Goal: Information Seeking & Learning: Learn about a topic

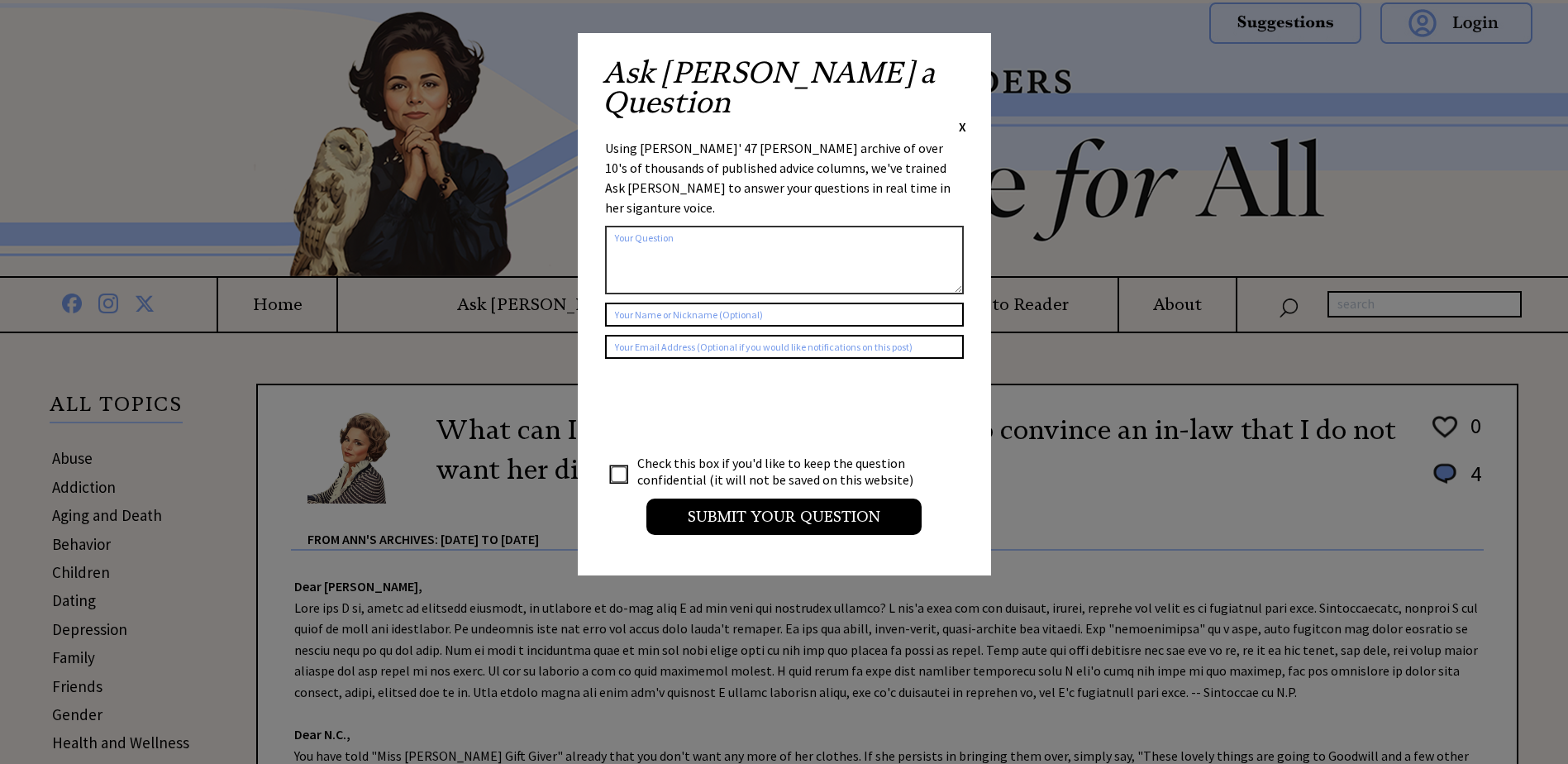
click at [961, 118] on span "X" at bounding box center [962, 127] width 8 height 17
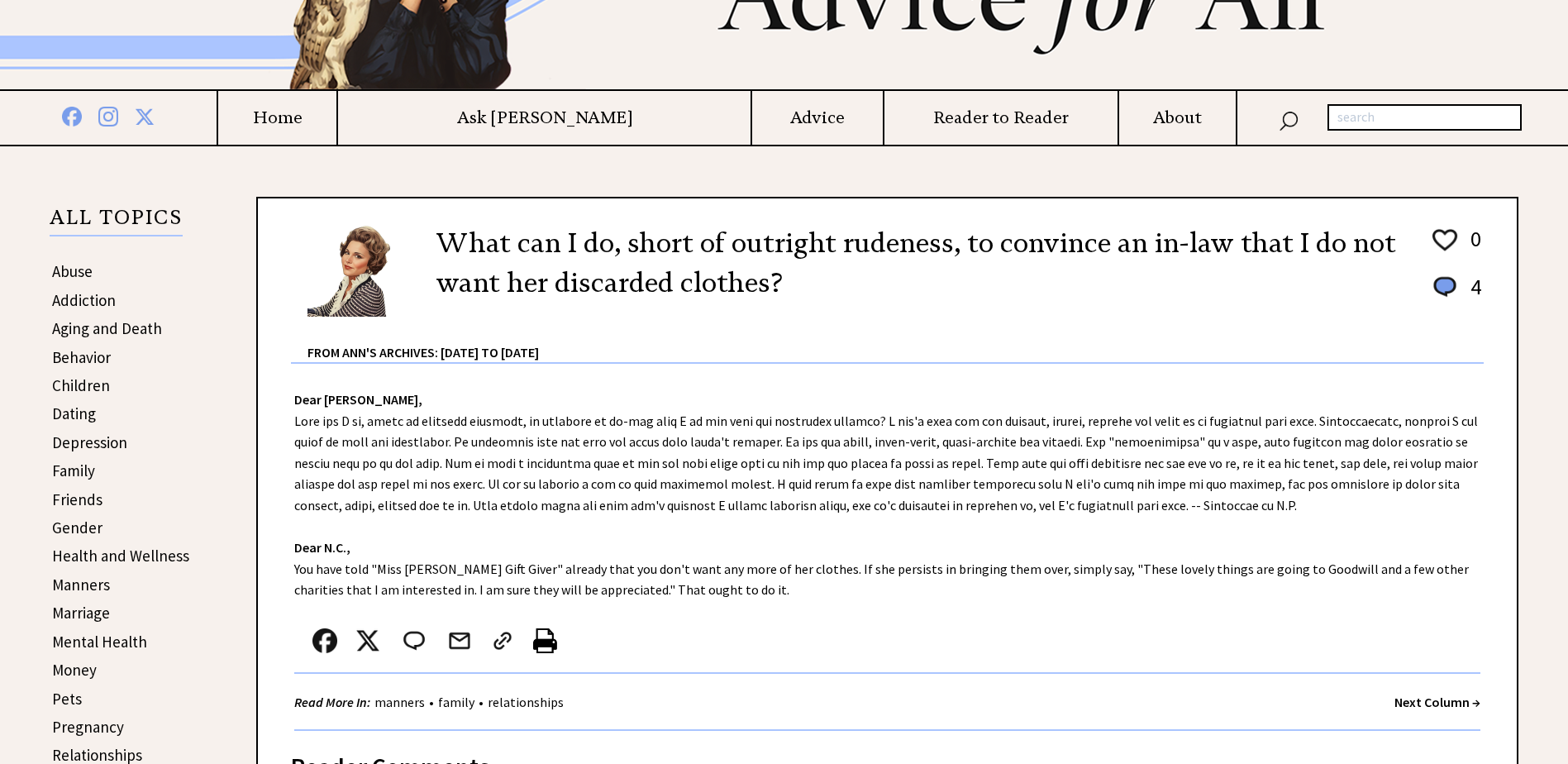
scroll to position [165, 0]
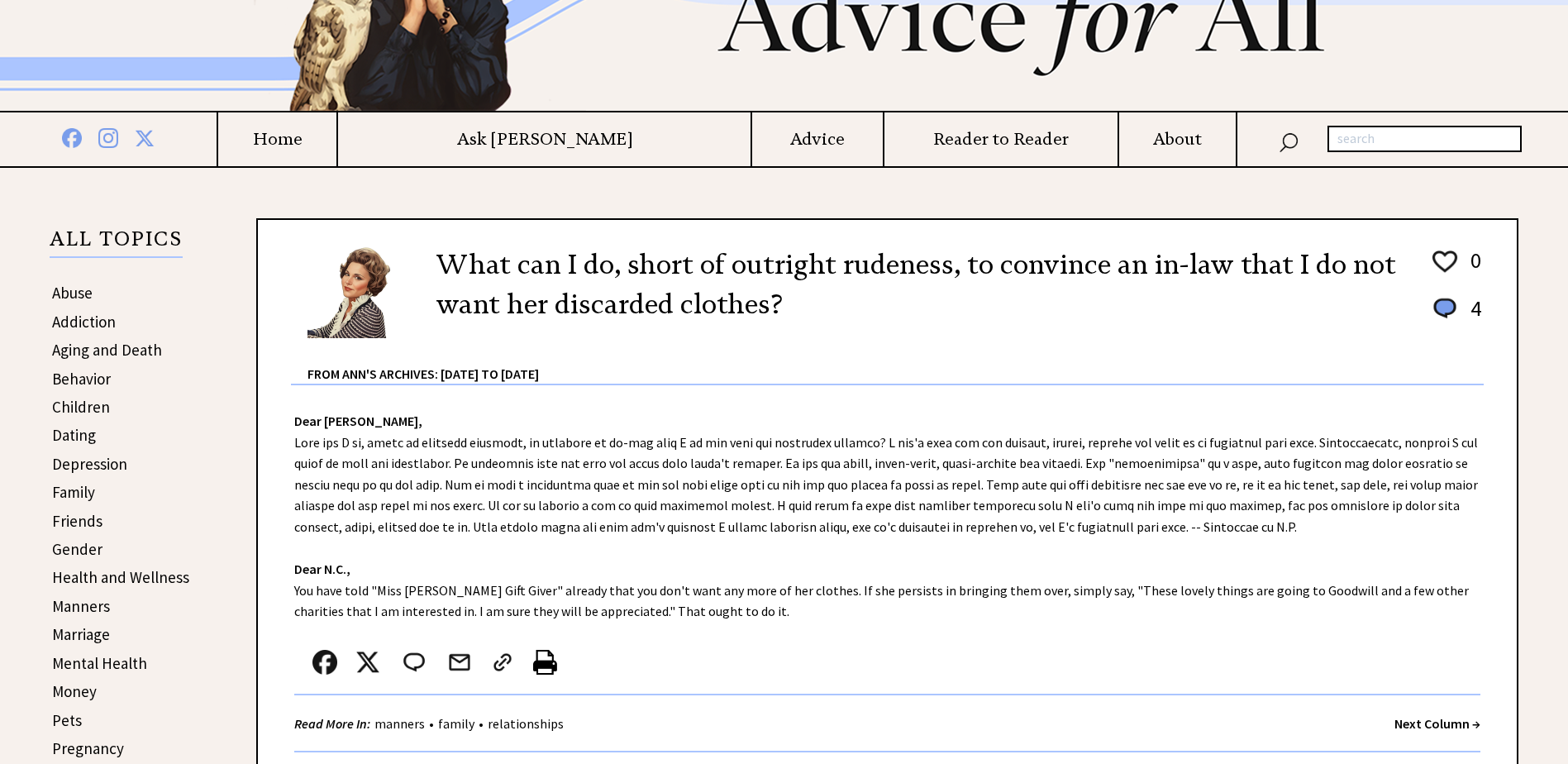
click at [1416, 725] on strong "Next Column →" at bounding box center [1436, 724] width 86 height 17
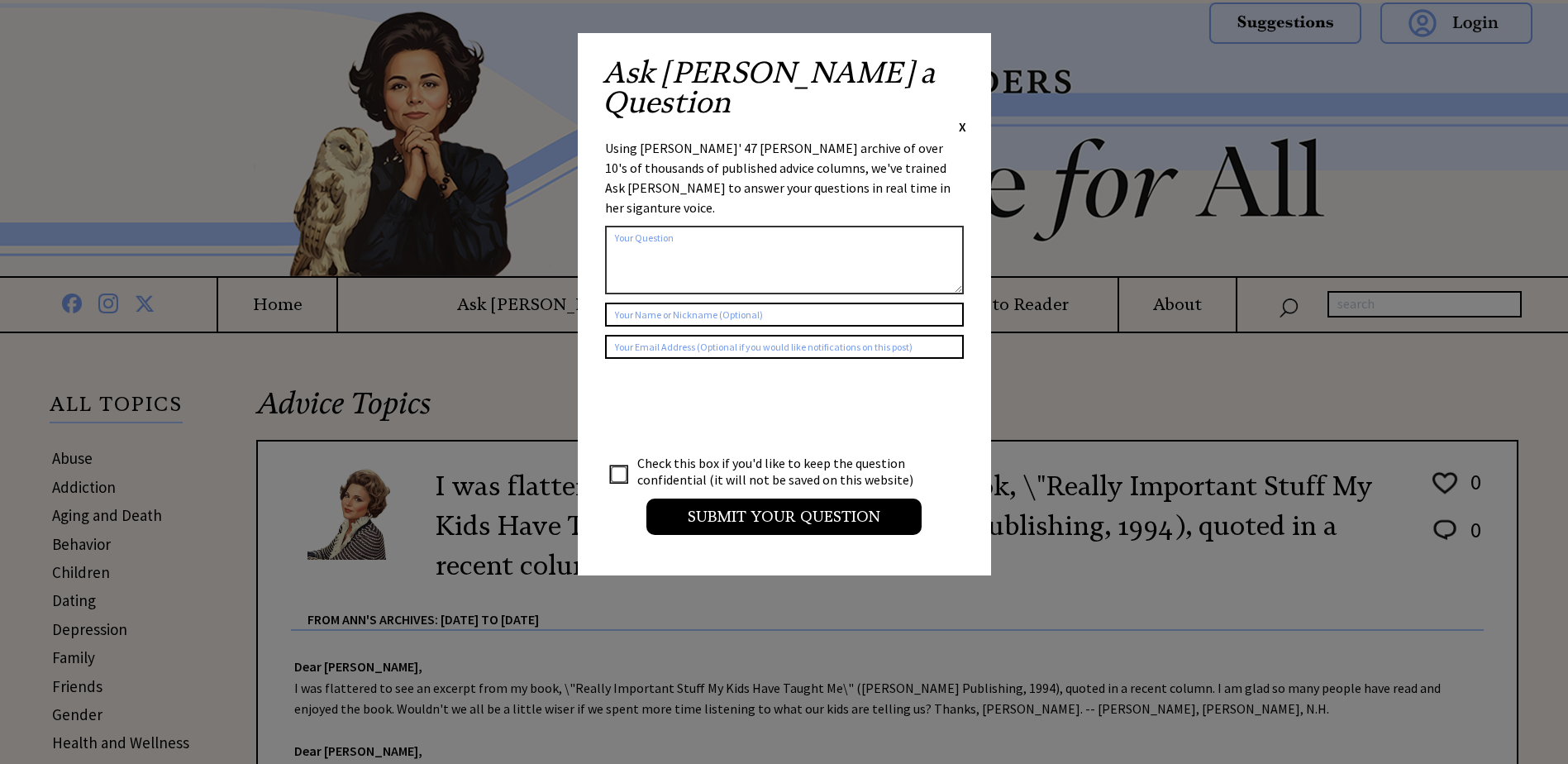
click at [960, 118] on span "X" at bounding box center [962, 127] width 8 height 17
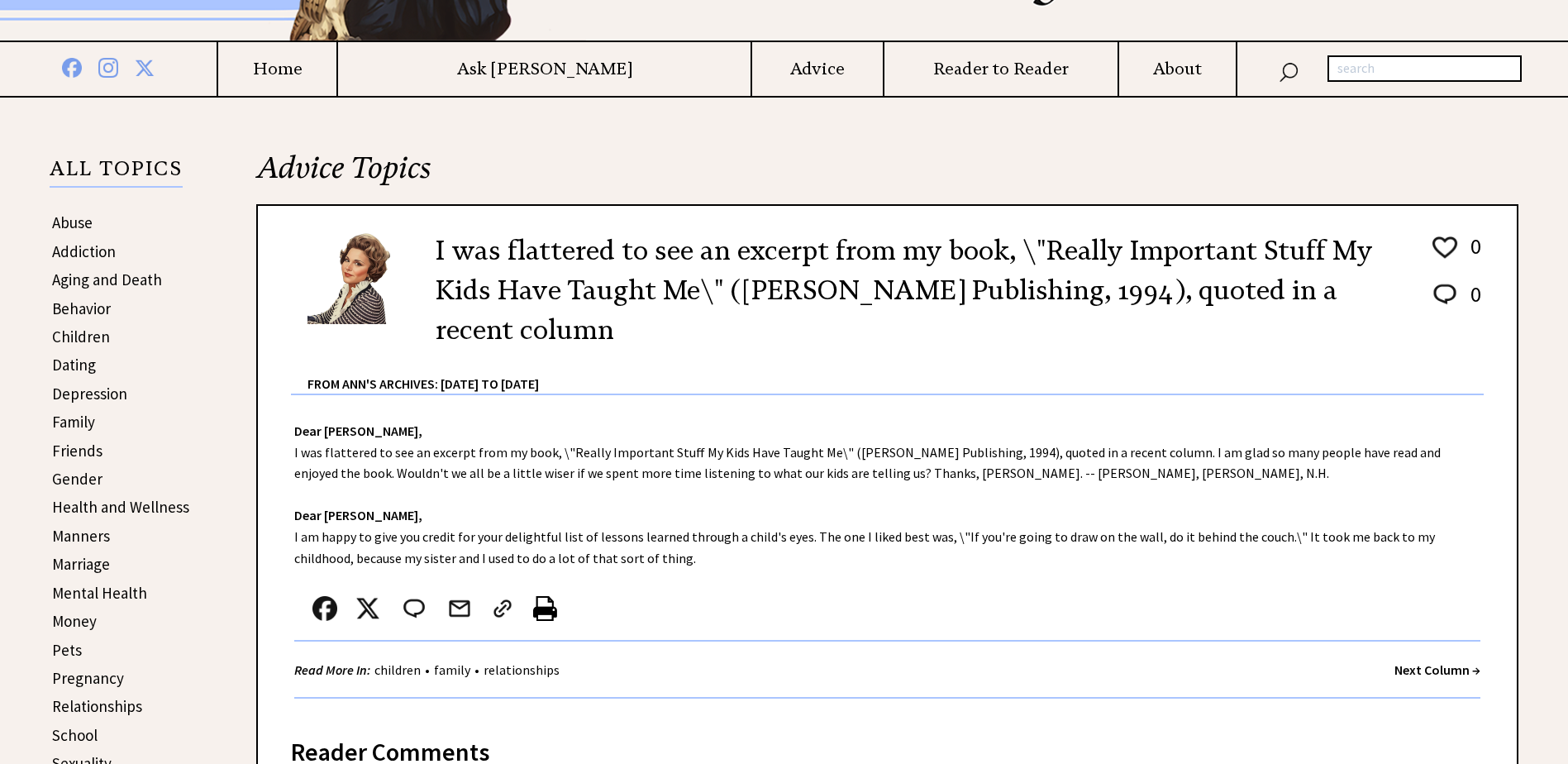
scroll to position [331, 0]
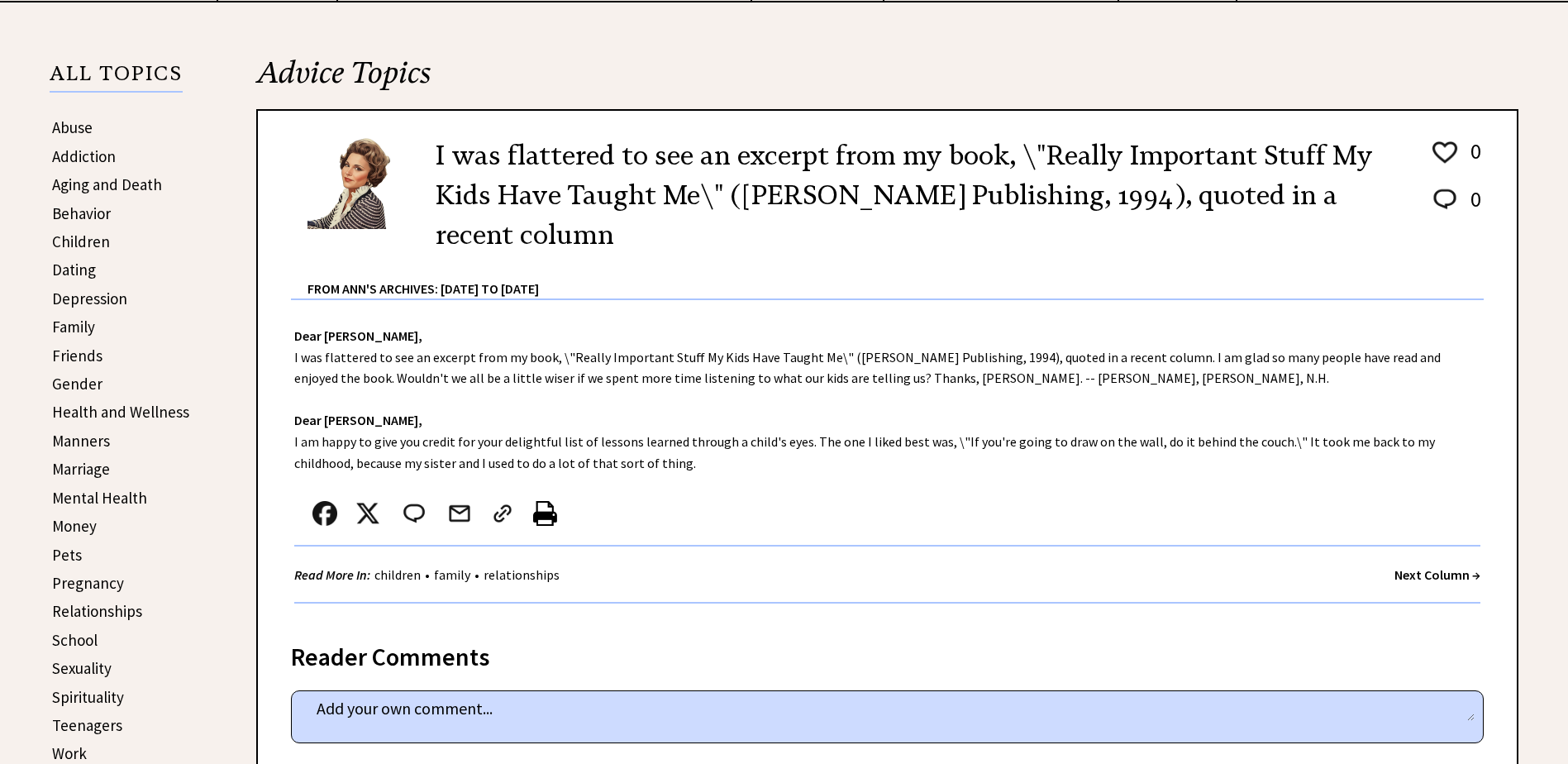
click at [1400, 573] on strong "Next Column →" at bounding box center [1436, 575] width 86 height 17
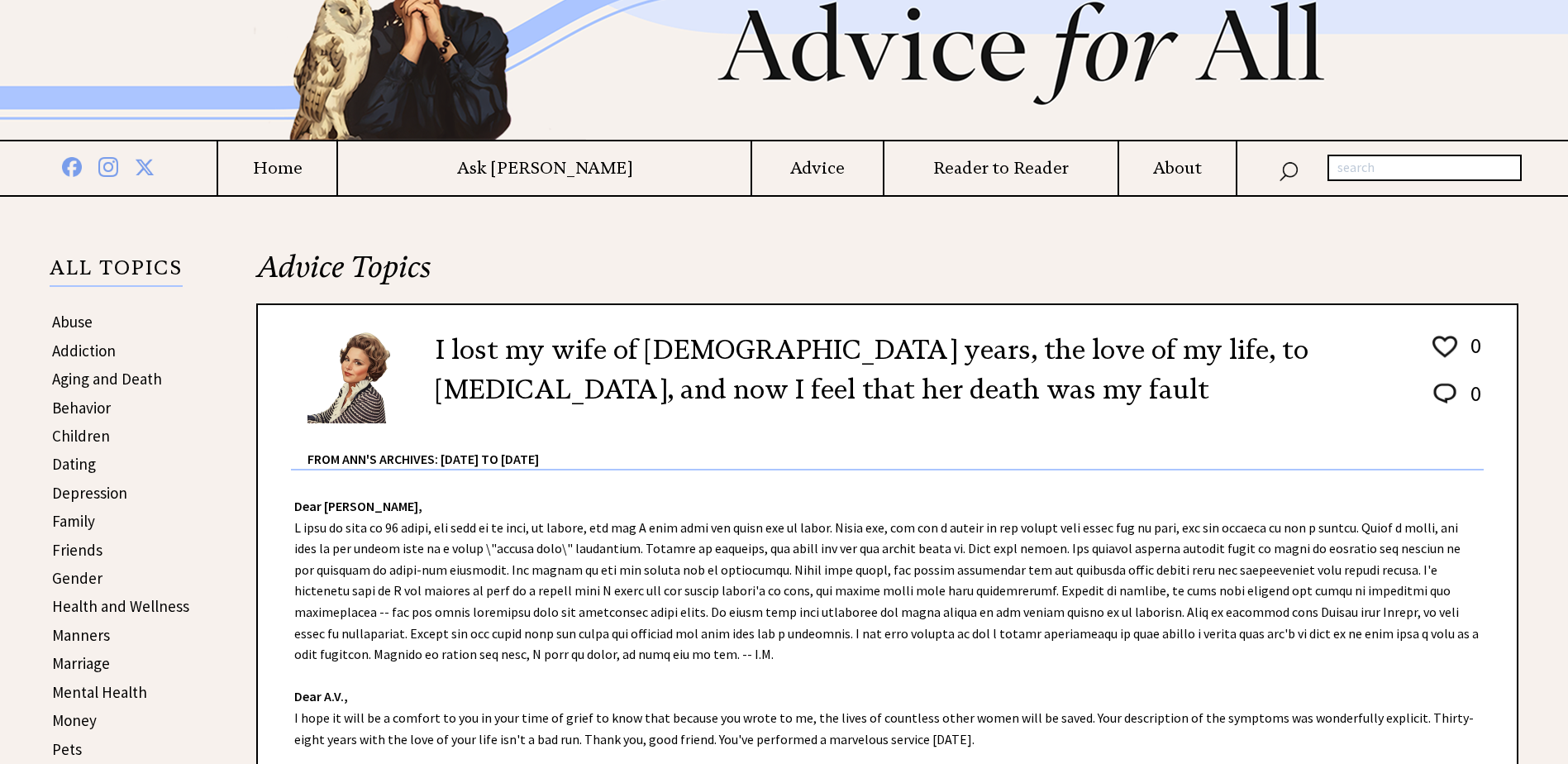
scroll to position [165, 0]
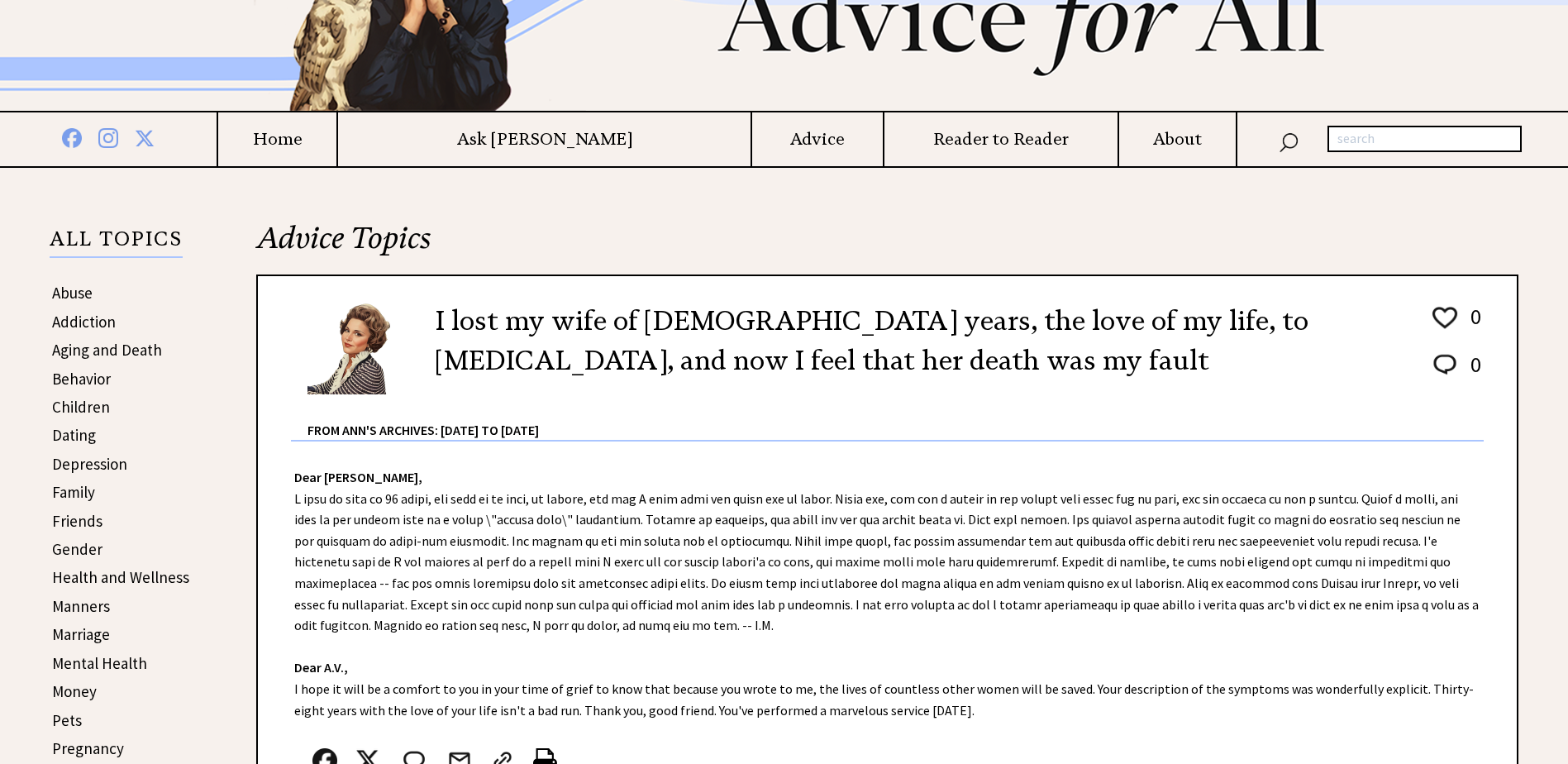
click at [82, 405] on link "Children" at bounding box center [80, 407] width 58 height 20
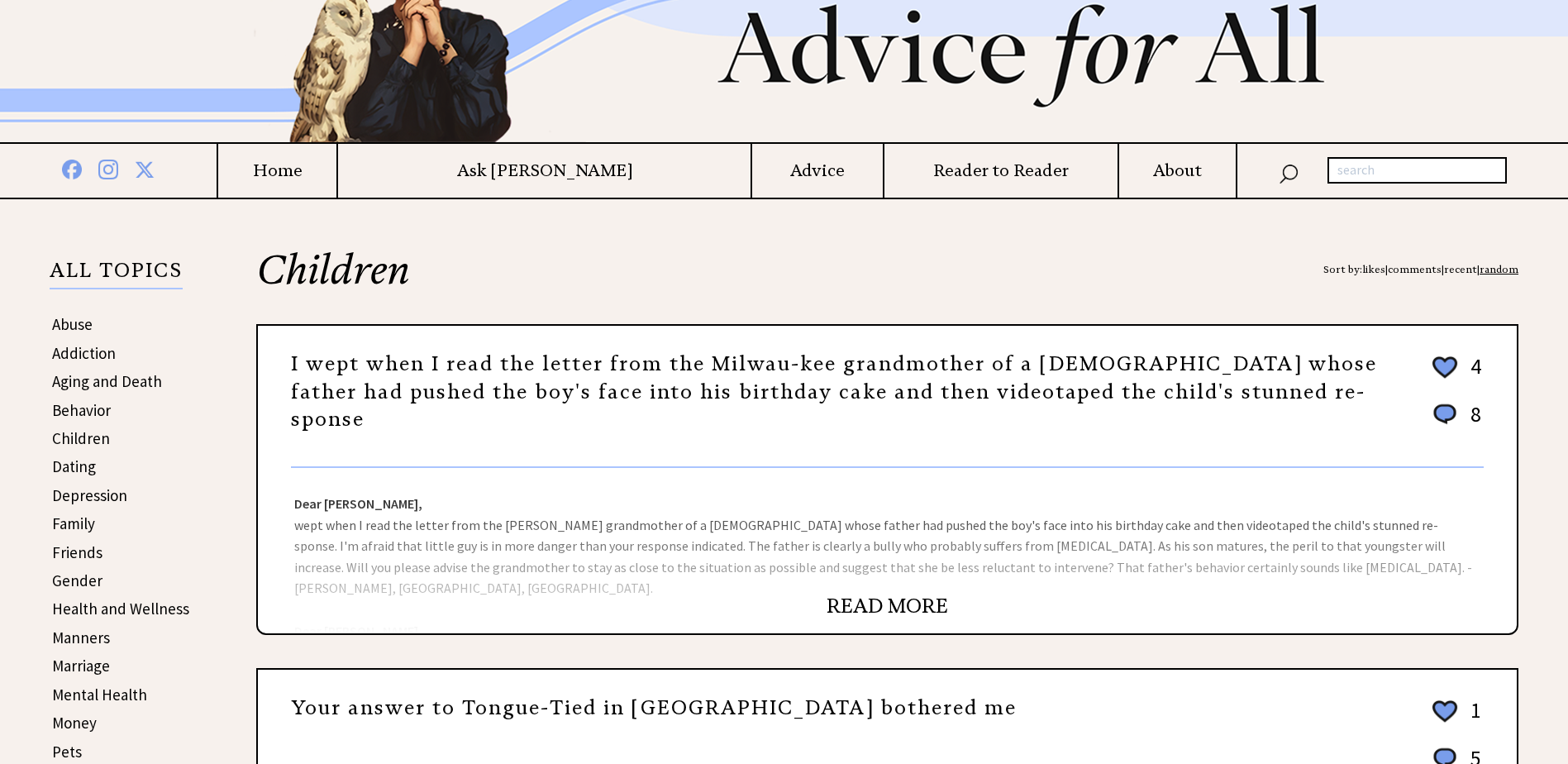
scroll to position [165, 0]
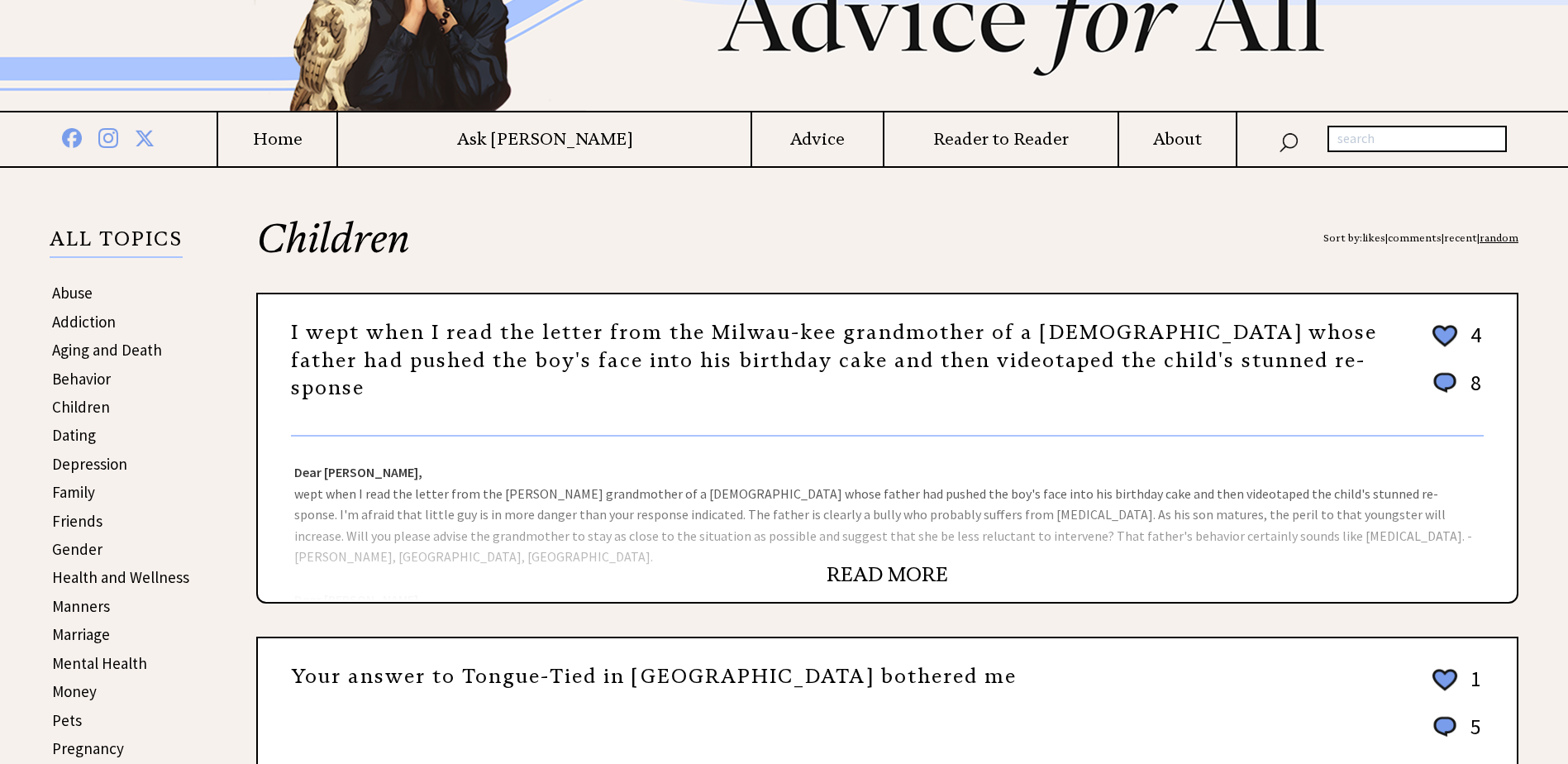
click at [907, 570] on link "READ MORE" at bounding box center [887, 575] width 122 height 25
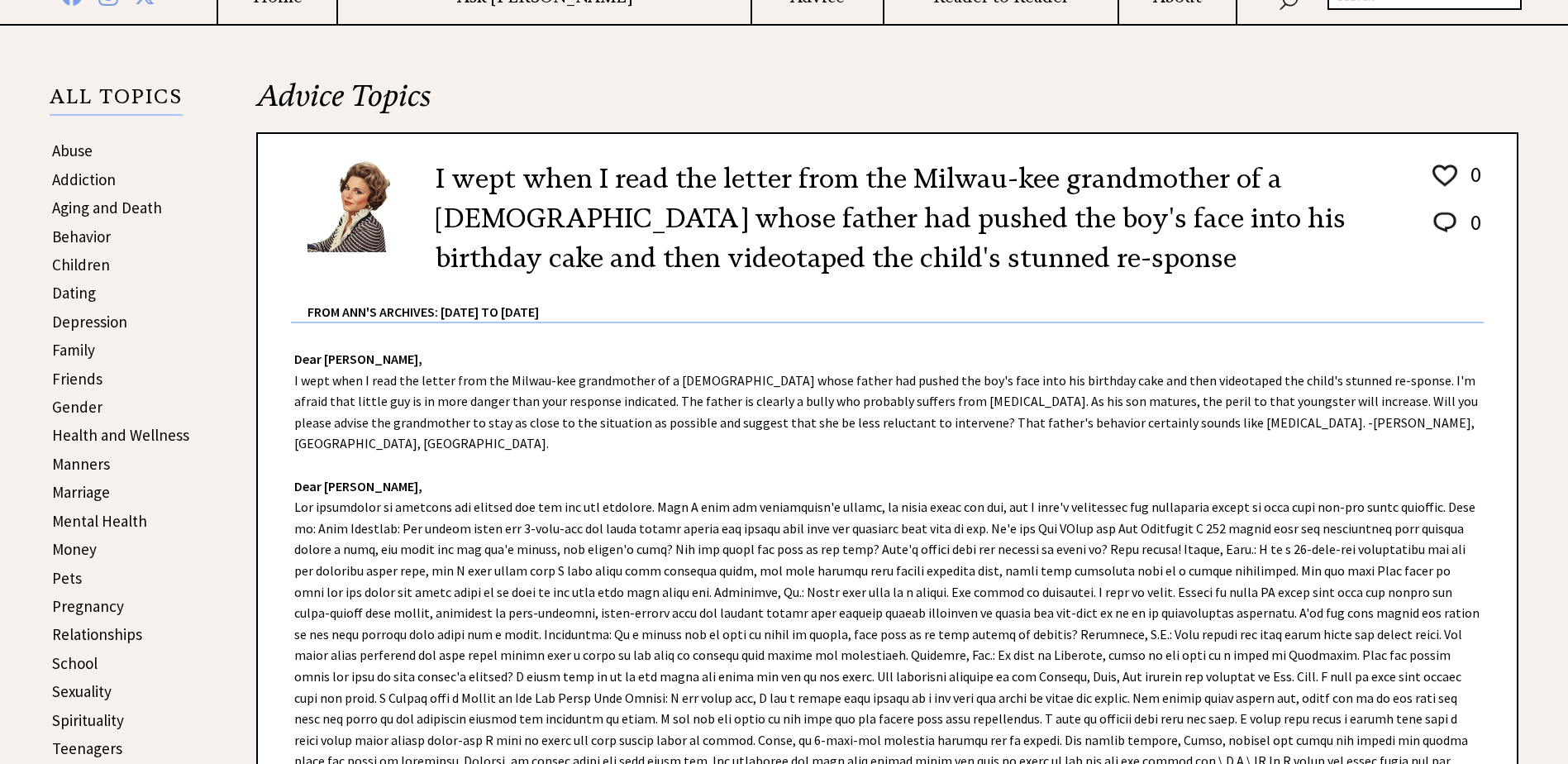
scroll to position [331, 0]
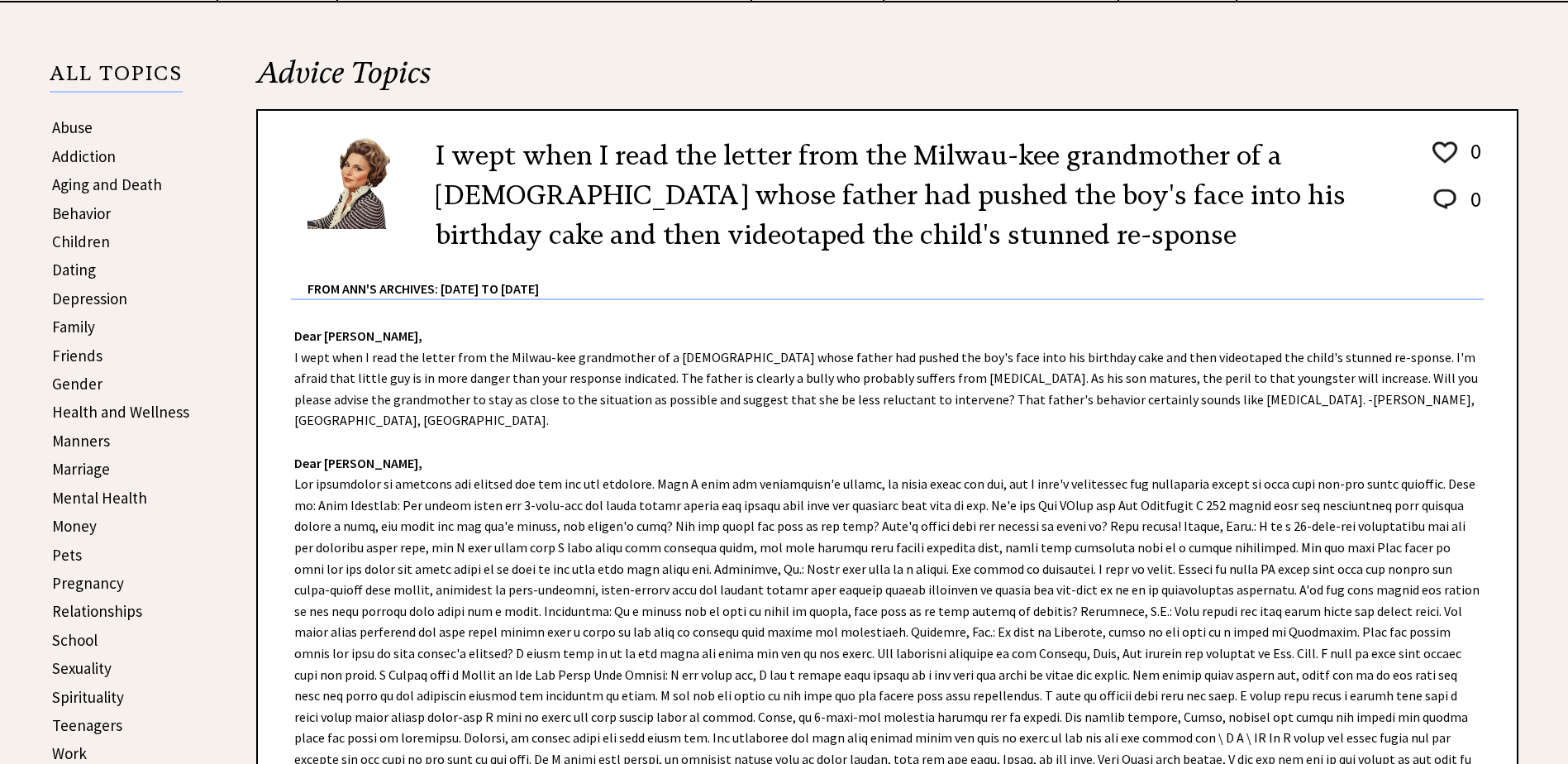
click at [69, 325] on link "Family" at bounding box center [73, 327] width 43 height 20
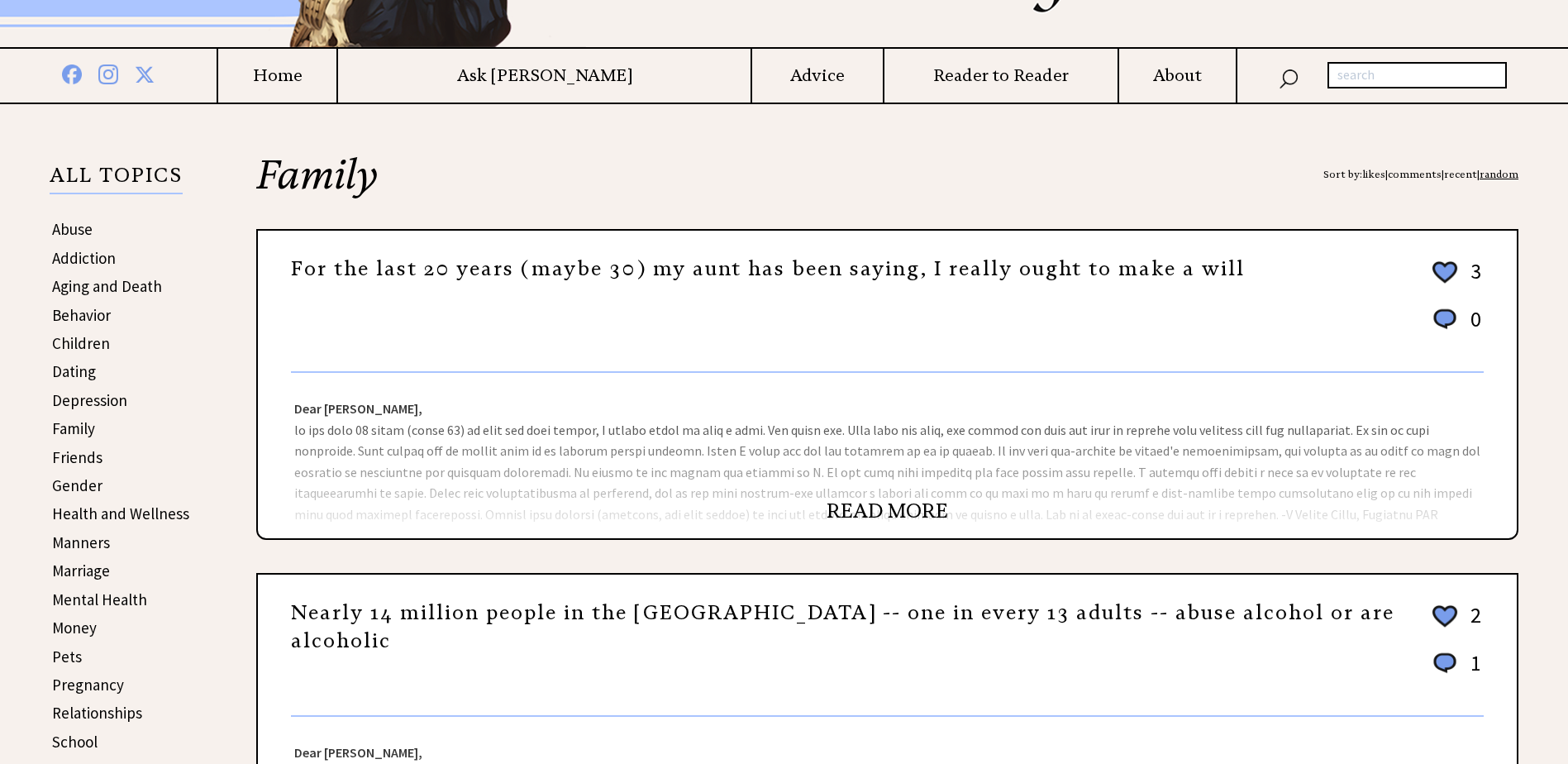
scroll to position [248, 0]
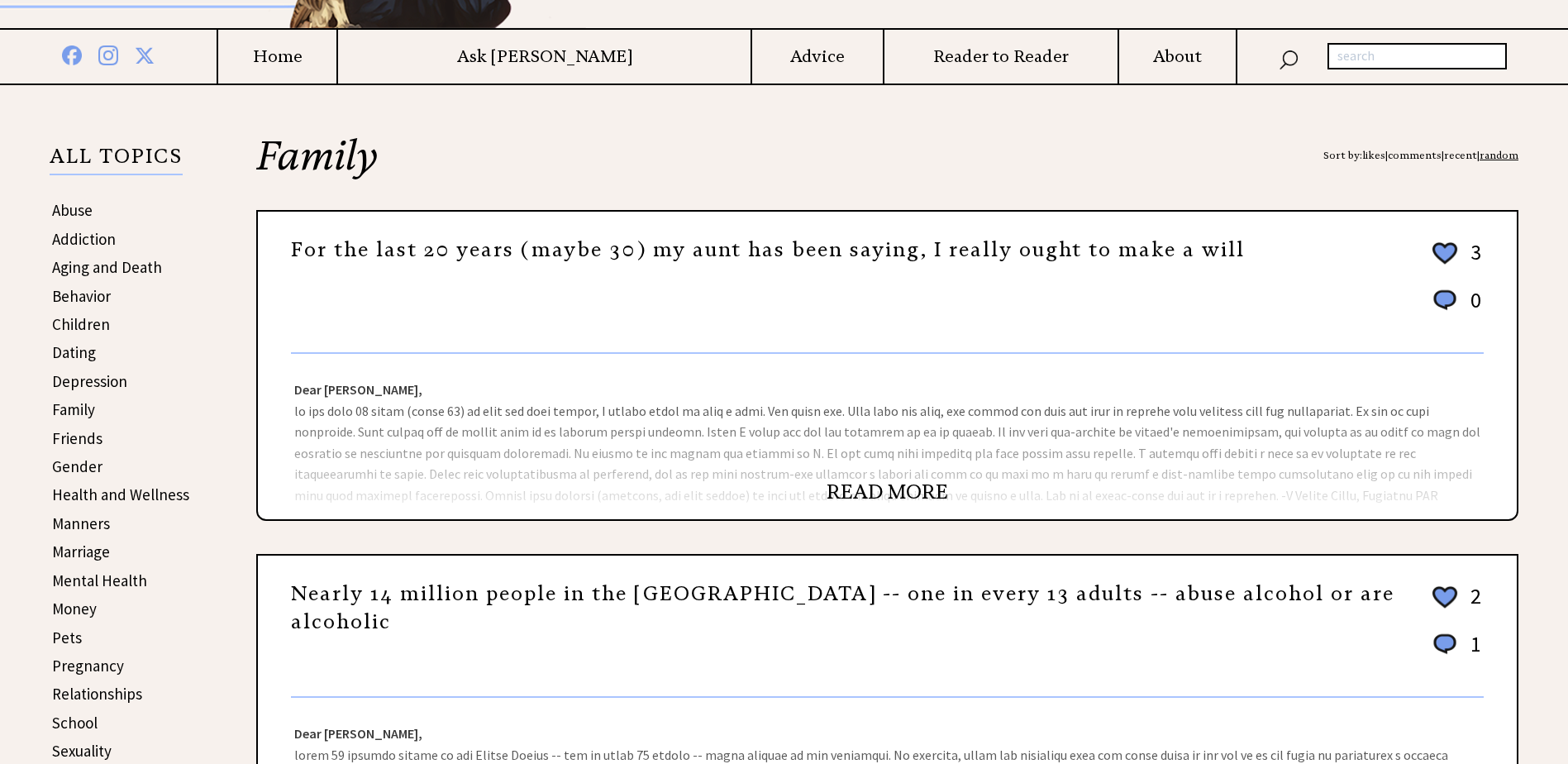
click at [879, 488] on link "READ MORE" at bounding box center [887, 492] width 122 height 25
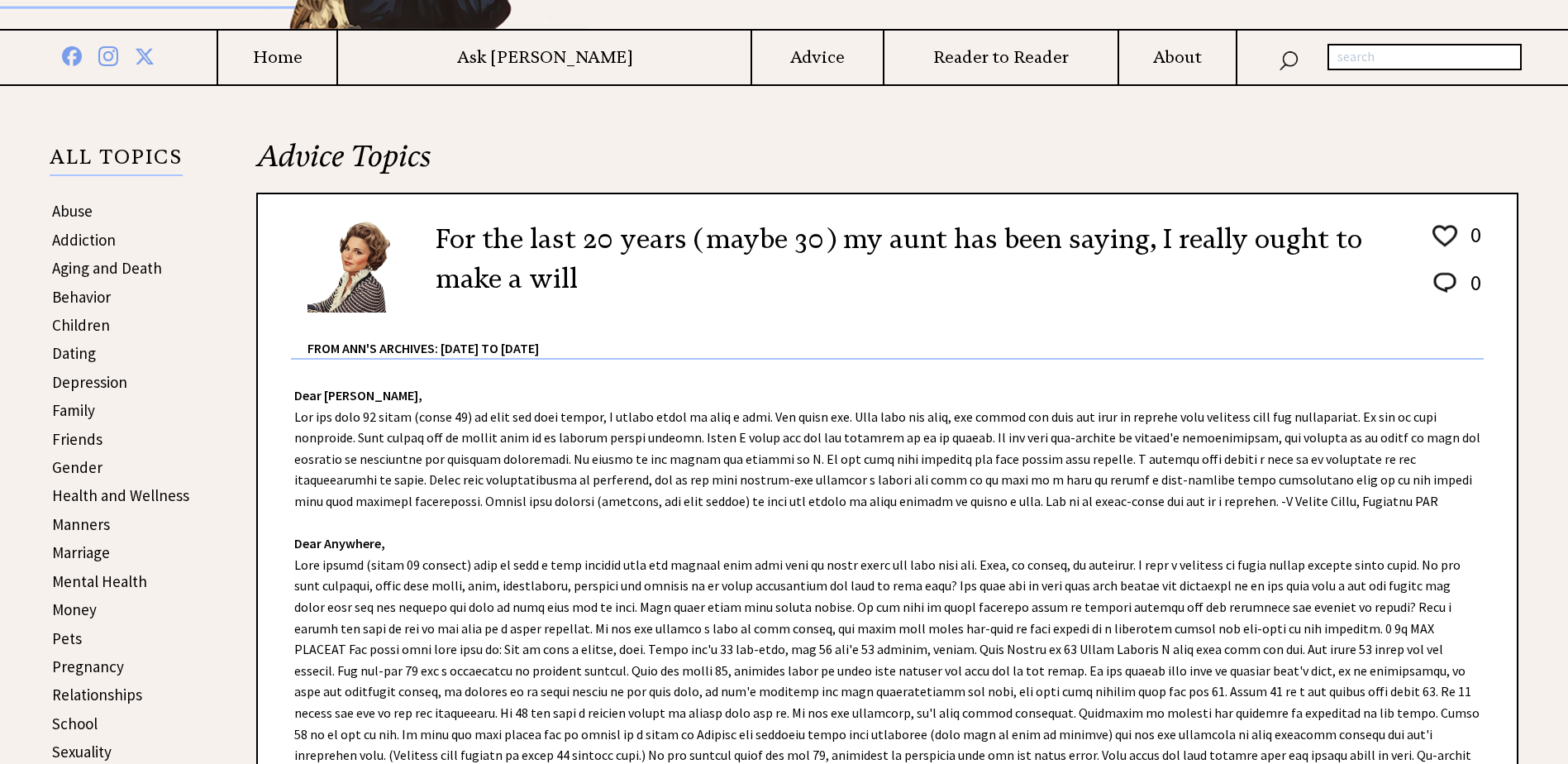
scroll to position [248, 0]
